Goal: Task Accomplishment & Management: Manage account settings

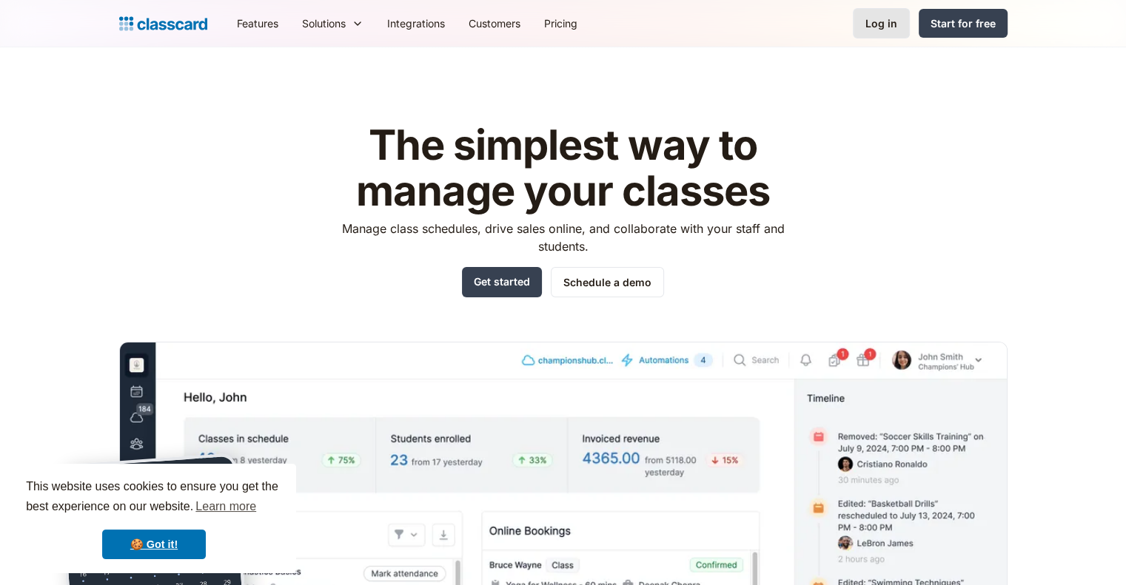
click at [903, 24] on link "Log in" at bounding box center [881, 23] width 57 height 30
